Goal: Transaction & Acquisition: Purchase product/service

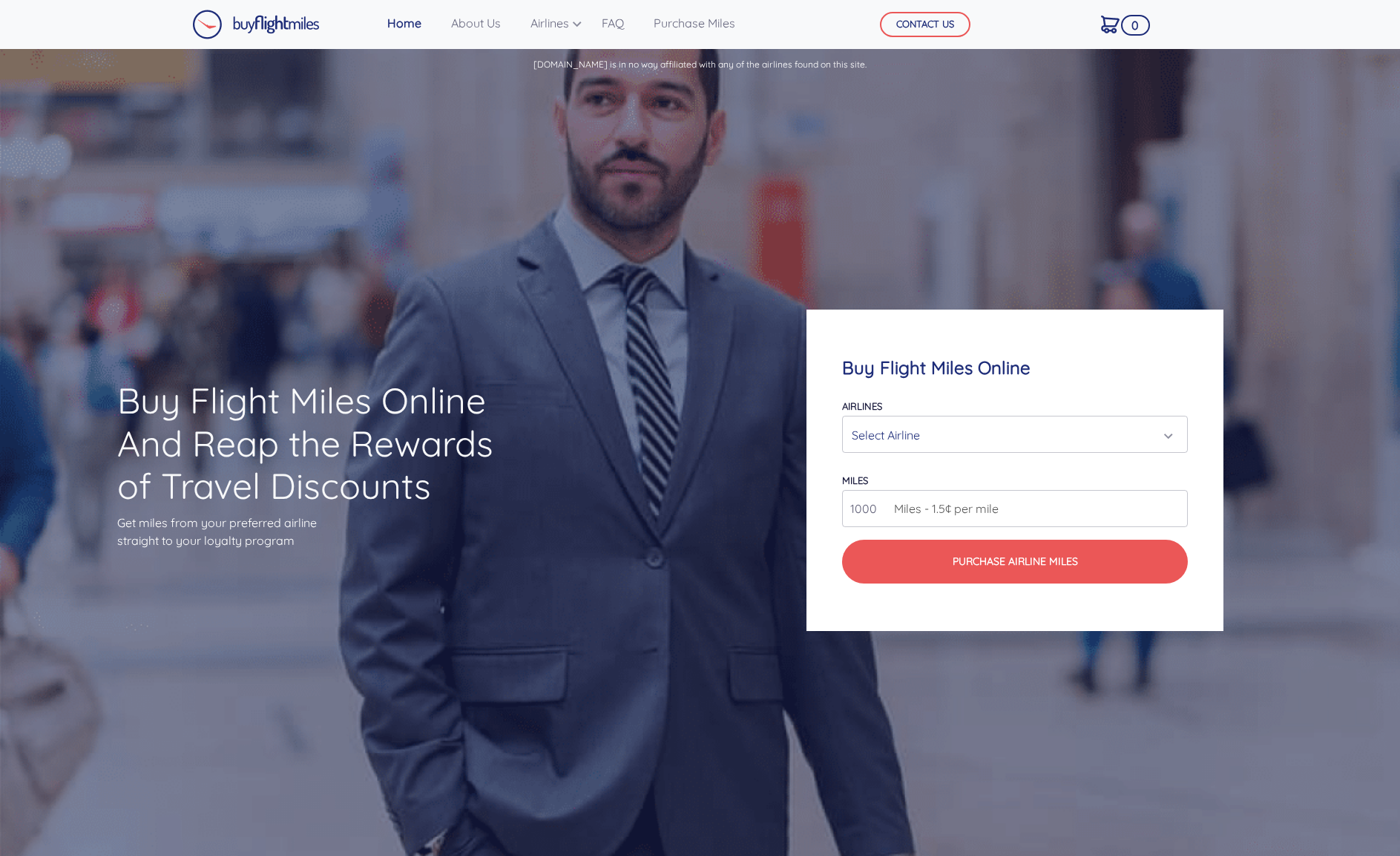
click at [926, 435] on div "Select Airline" at bounding box center [1011, 435] width 319 height 28
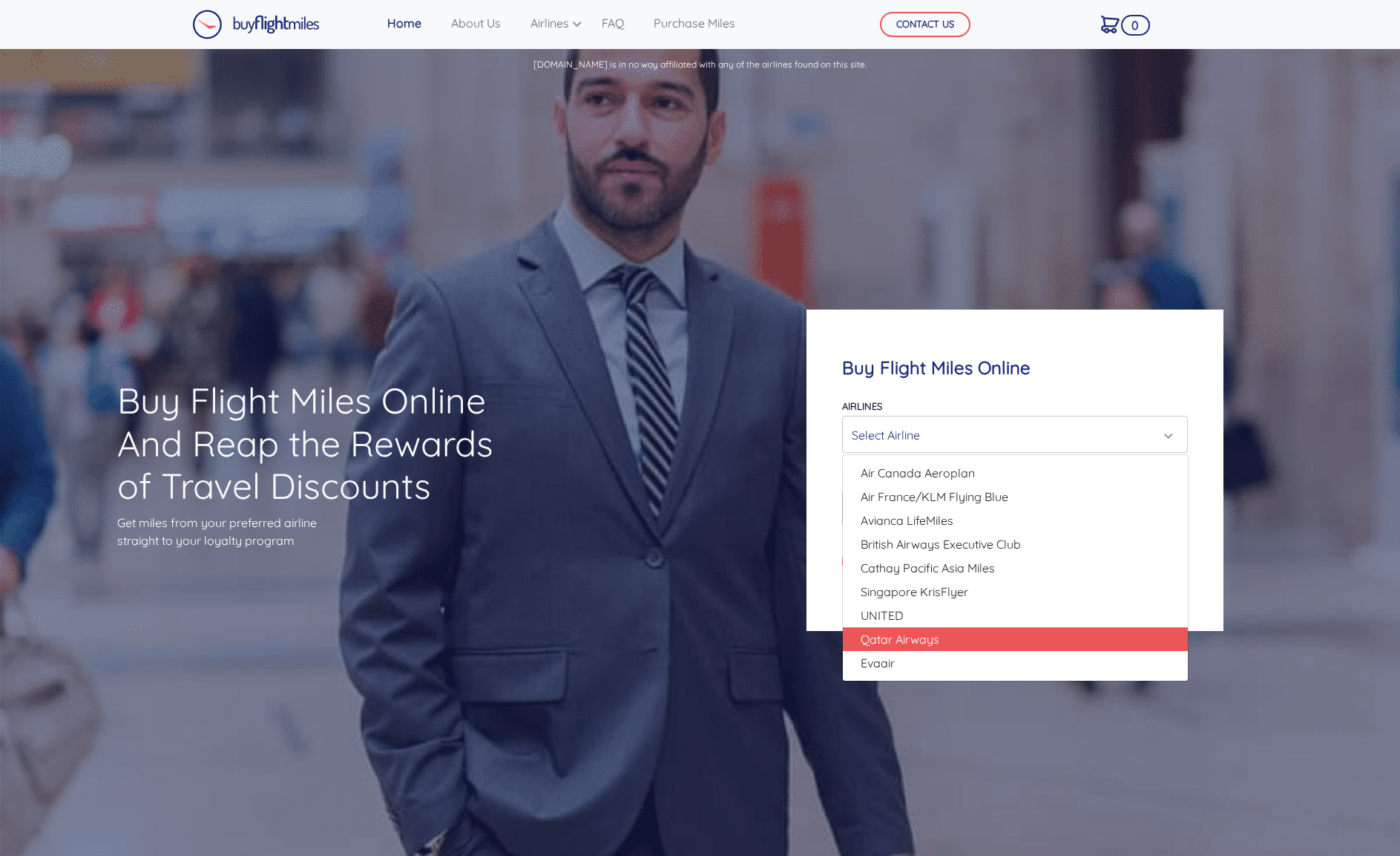
click at [939, 646] on span "Qatar Airways" at bounding box center [900, 639] width 78 height 17
select select "Qatar Airways"
type input "10000"
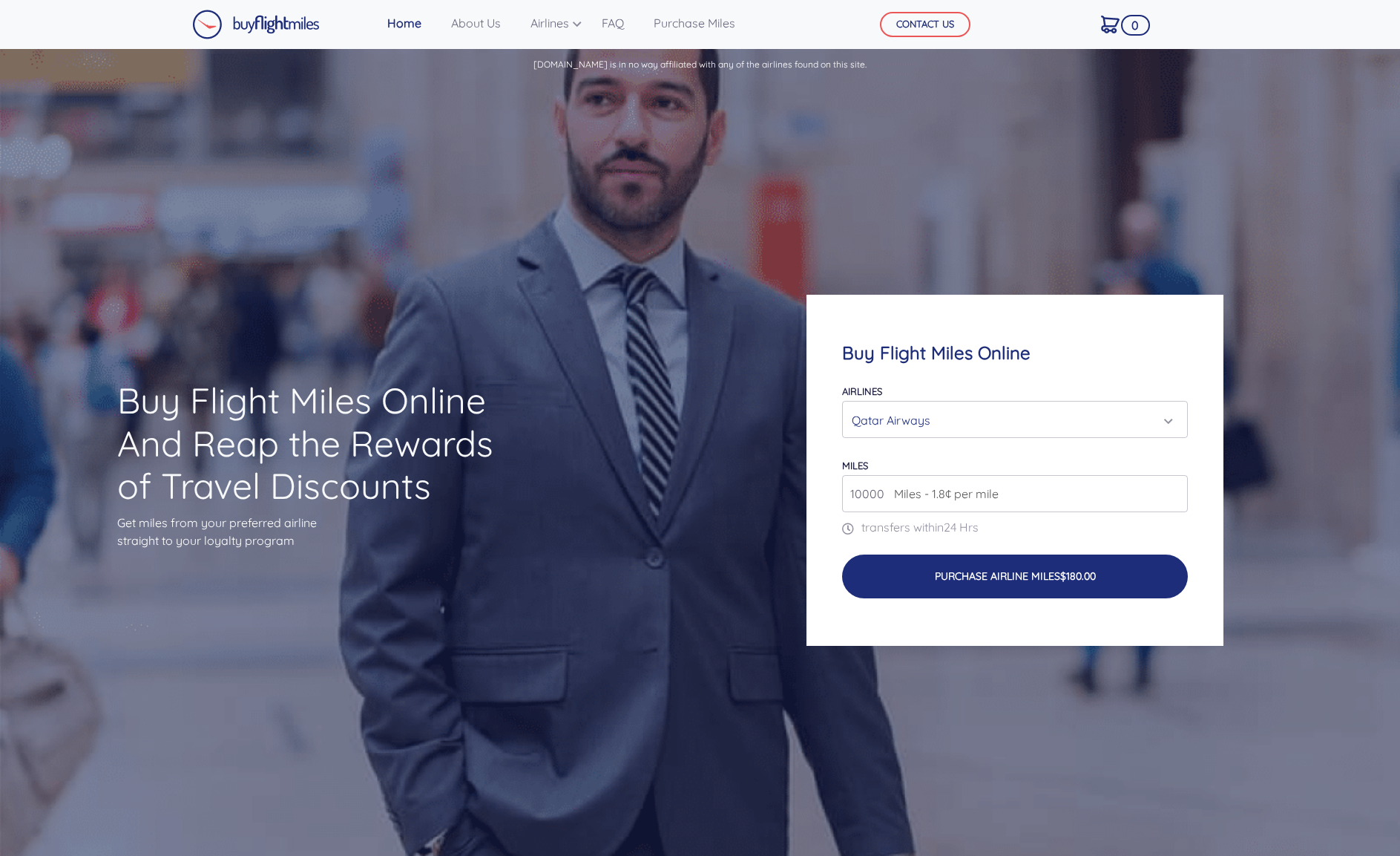
click at [972, 562] on button "Purchase Airline Miles $180.00" at bounding box center [1015, 576] width 347 height 43
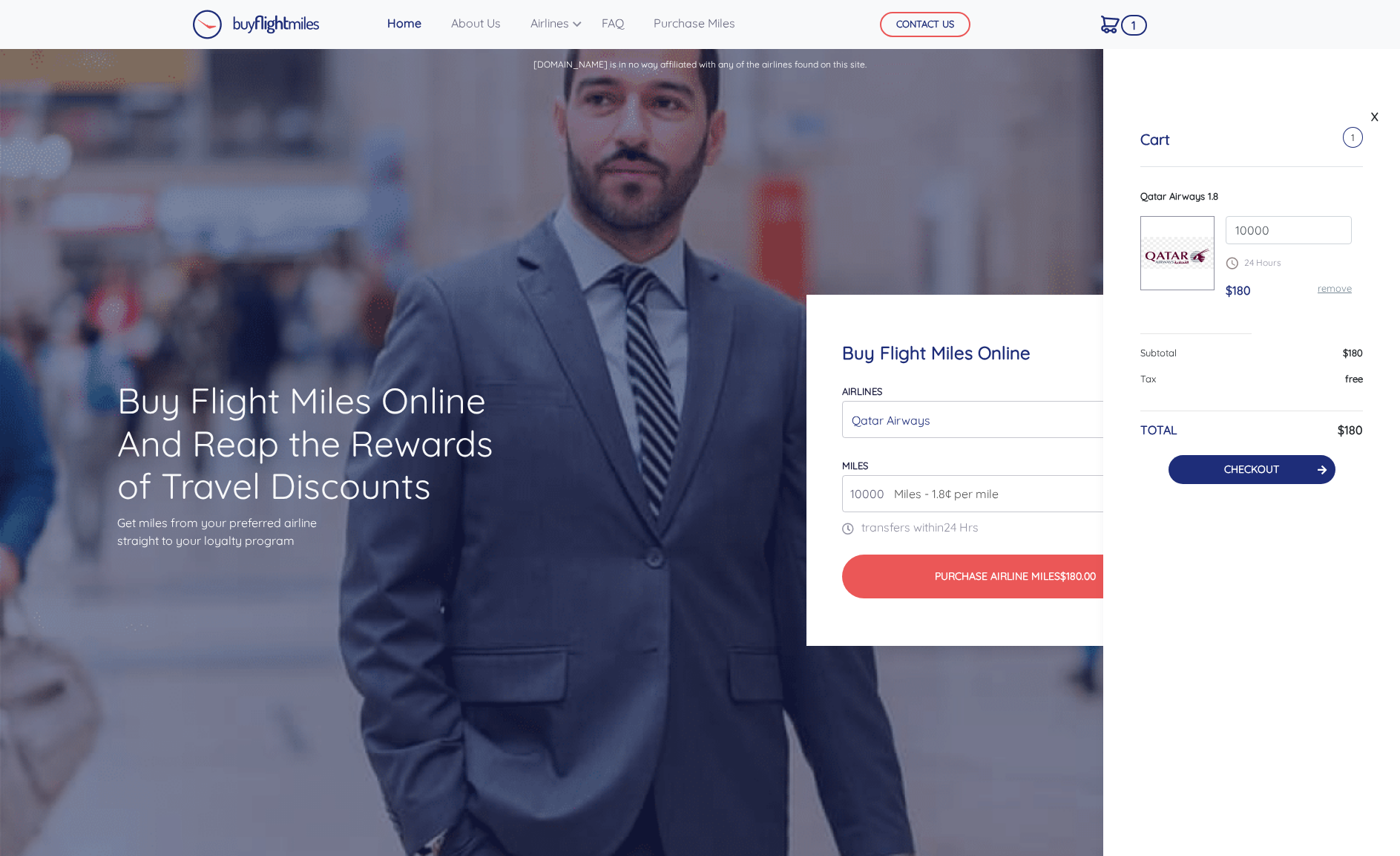
click at [1245, 467] on link "CHECKOUT" at bounding box center [1251, 468] width 55 height 13
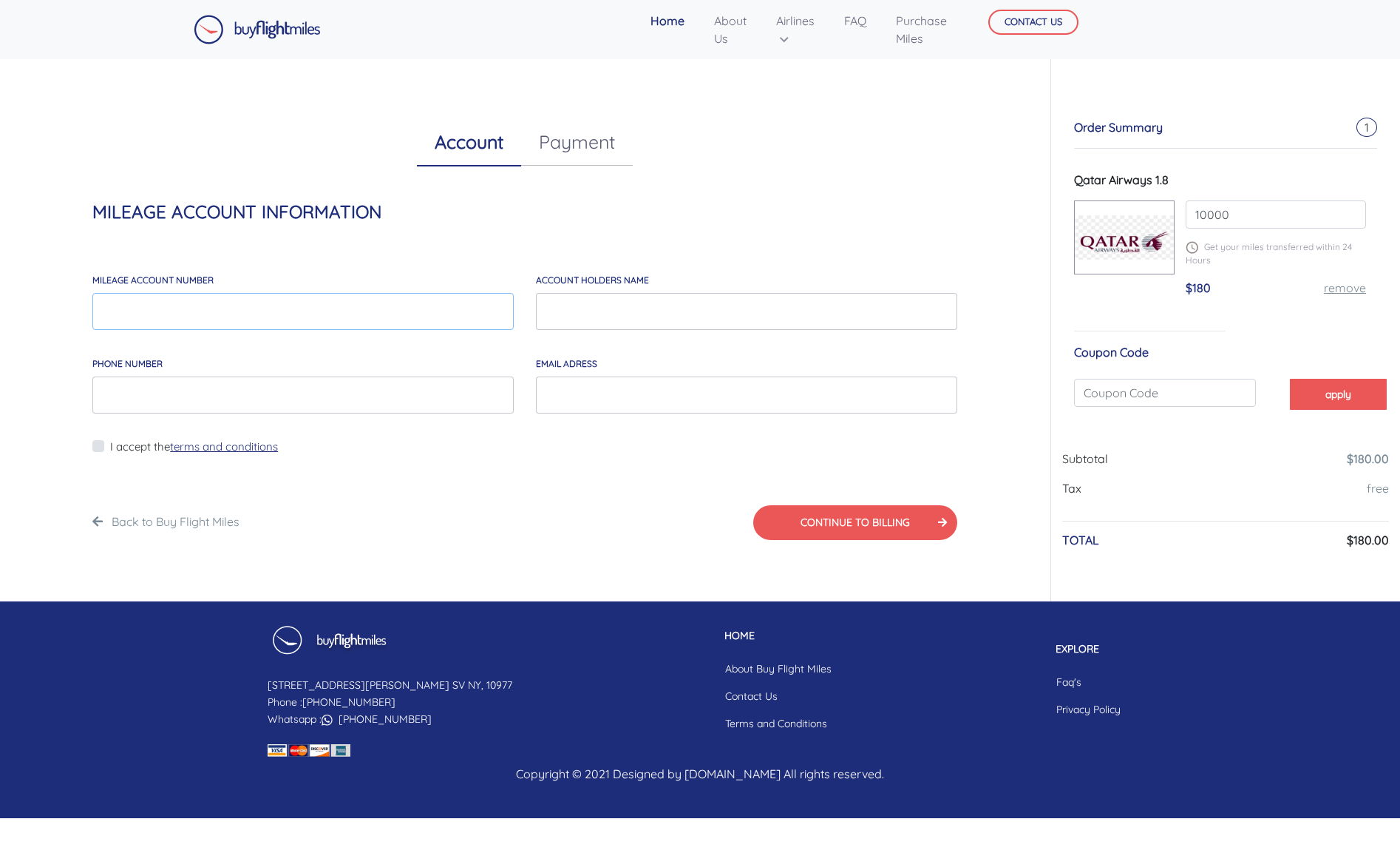
click at [175, 303] on input "MILEAGE account number" at bounding box center [304, 311] width 422 height 37
click at [619, 313] on input "account holders NAME" at bounding box center [747, 311] width 422 height 37
click at [600, 401] on input "EMAIL*" at bounding box center [747, 395] width 422 height 37
click at [325, 472] on form "MILEAGE account number This is a required field account holders NAME This is a …" at bounding box center [525, 400] width 865 height 285
